Goal: Browse casually

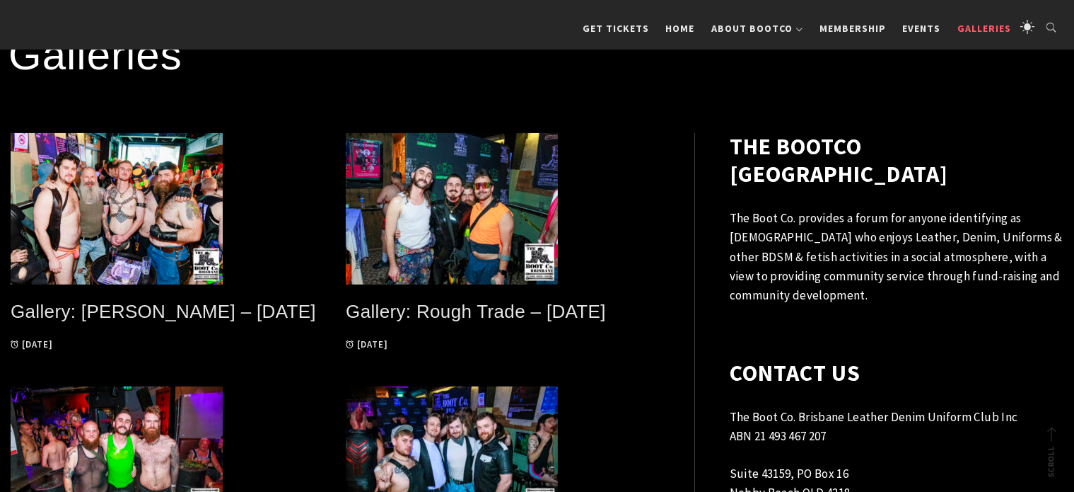
scroll to position [283, 0]
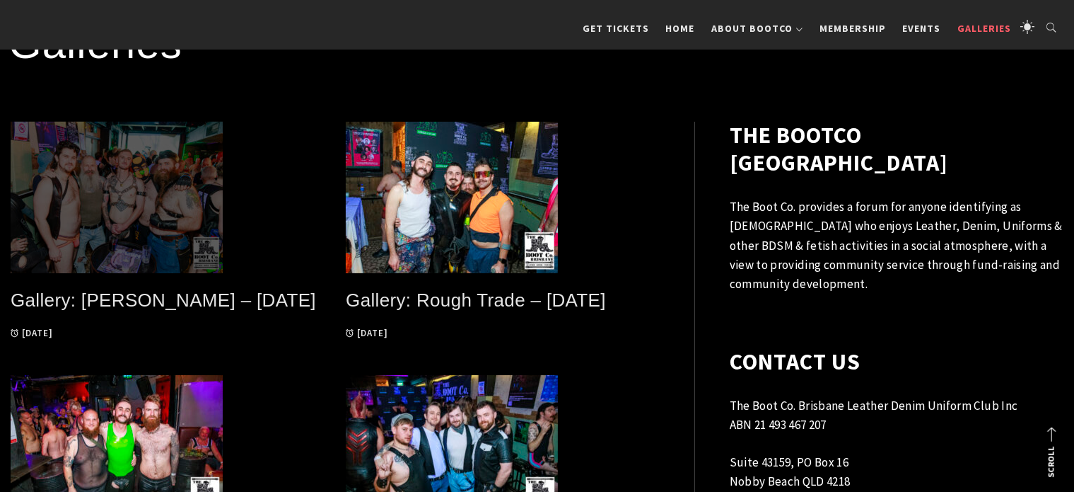
click at [157, 216] on span at bounding box center [168, 197] width 314 height 151
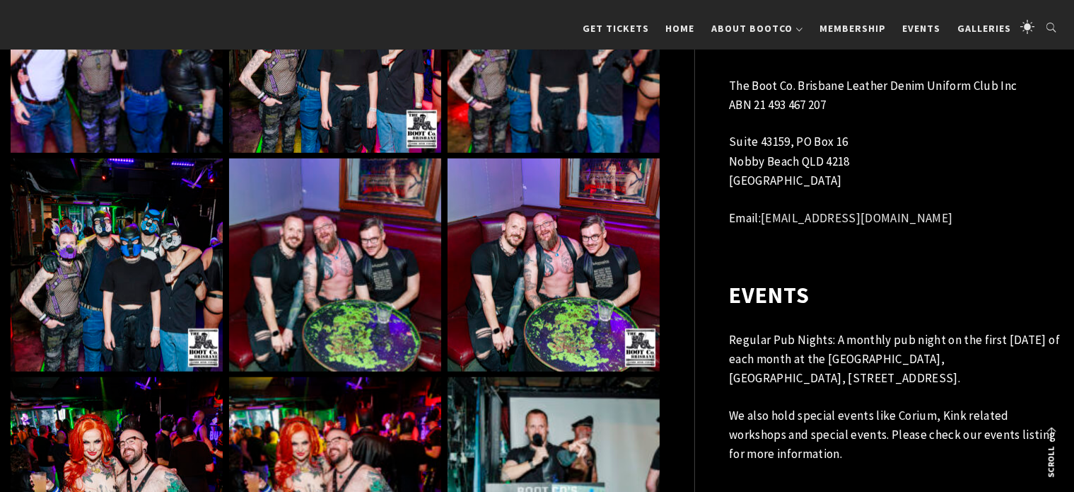
scroll to position [1202, 0]
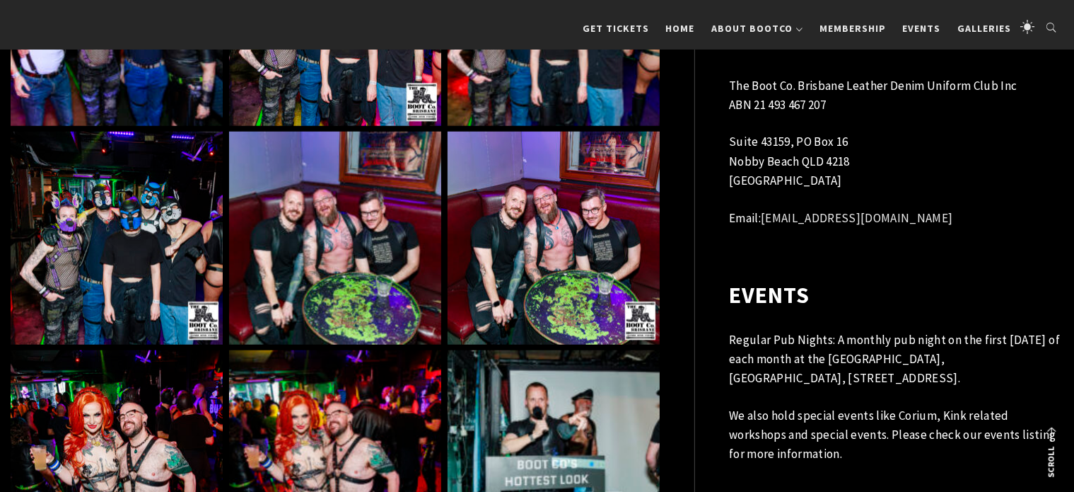
click at [161, 235] on img at bounding box center [117, 238] width 212 height 212
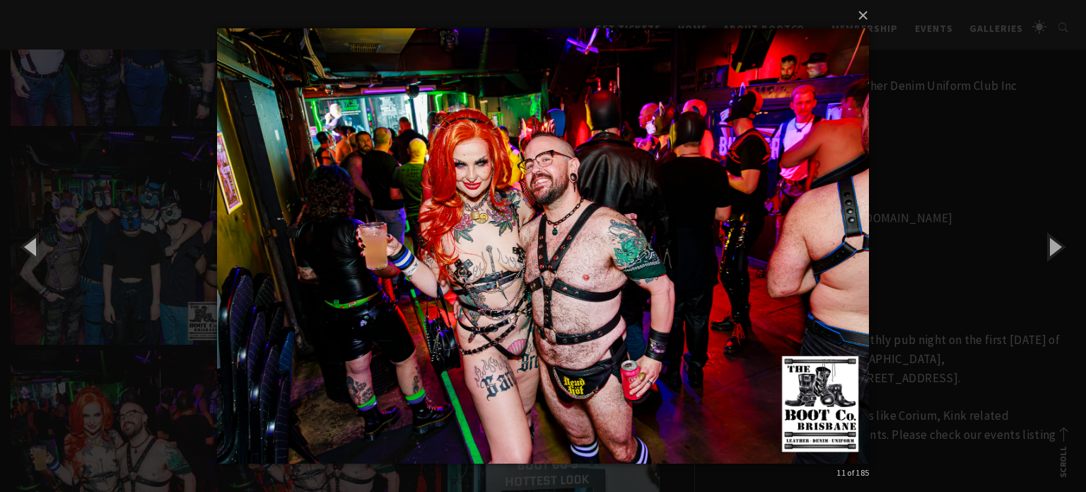
click at [145, 189] on div "× 11 of 185 Loading..." at bounding box center [543, 246] width 1086 height 492
